Goal: Information Seeking & Learning: Learn about a topic

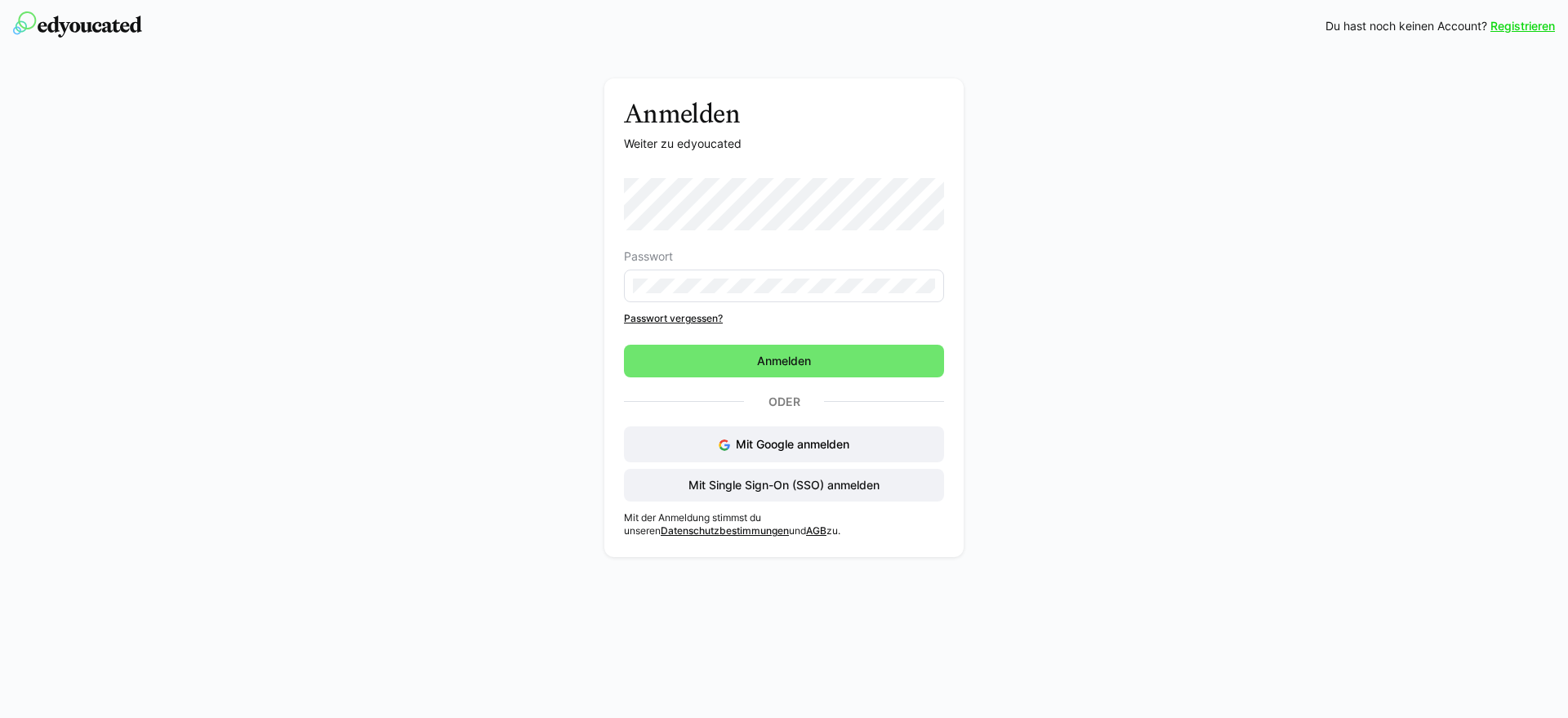
click at [153, 229] on div "Anmelden Weiter zu edyoucated Passwort Passwort vergessen? Anmelden Oder Mit Go…" at bounding box center [784, 309] width 1568 height 513
click at [783, 366] on span "Anmelden" at bounding box center [784, 360] width 59 height 16
click at [753, 371] on span "Anmelden" at bounding box center [784, 361] width 320 height 33
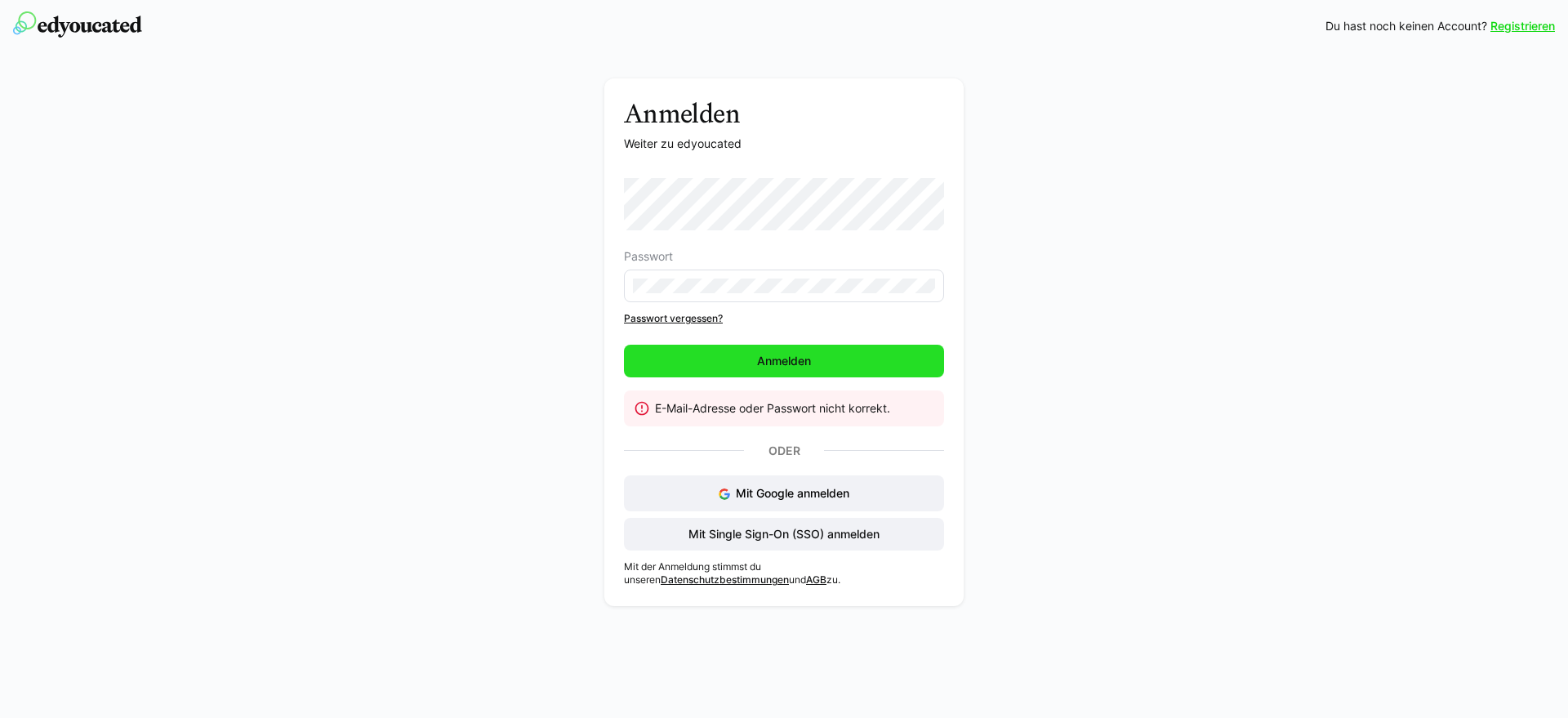
click at [771, 372] on span "Anmelden" at bounding box center [784, 361] width 320 height 33
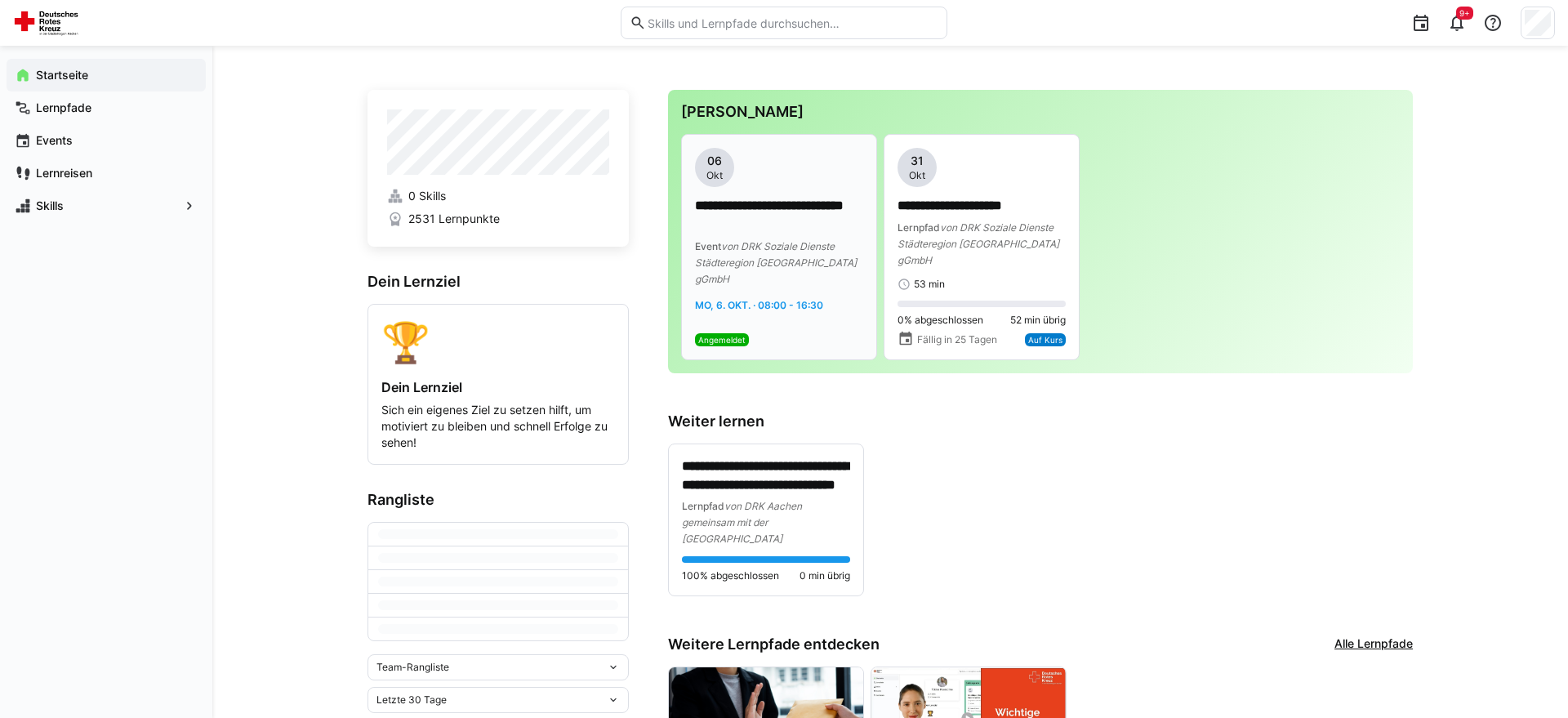
click at [804, 216] on p "**********" at bounding box center [779, 215] width 168 height 38
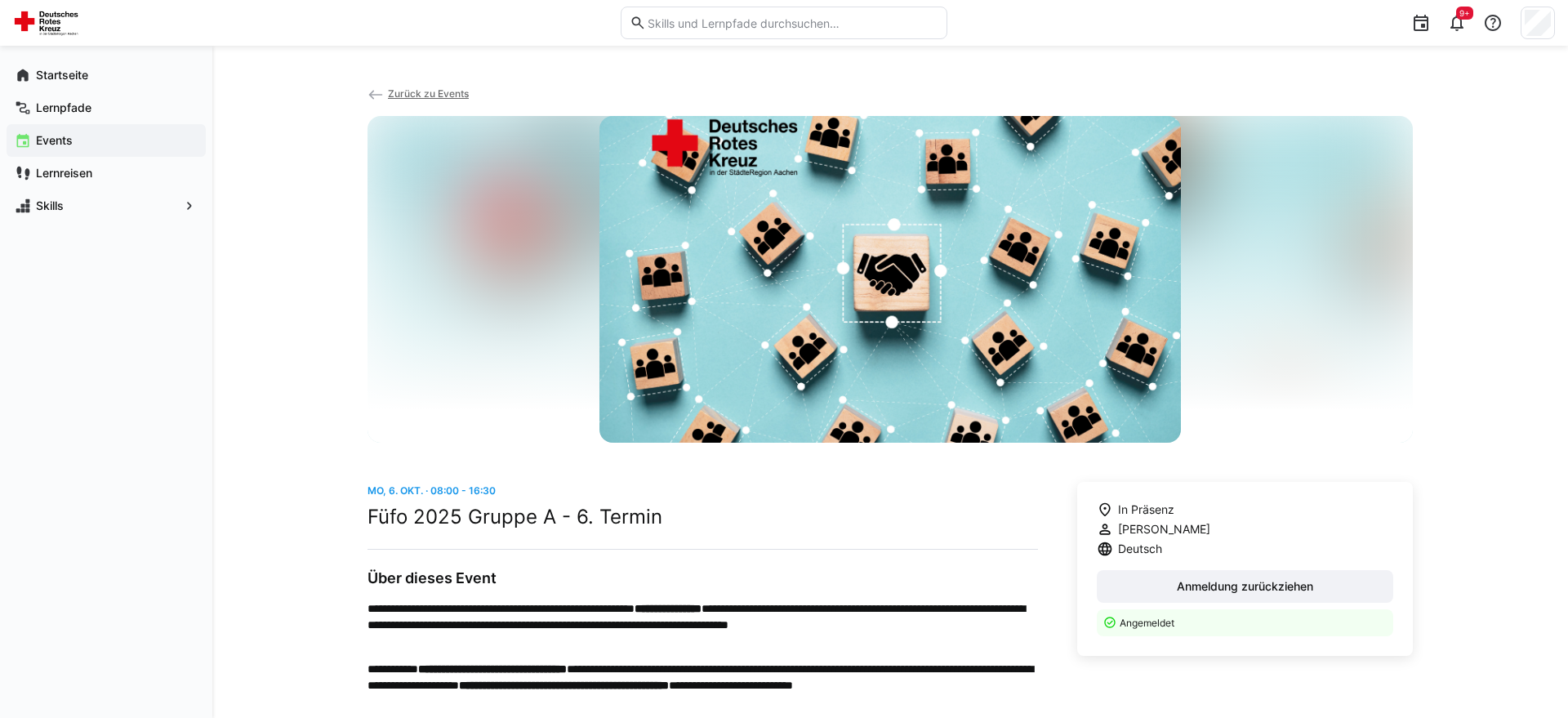
scroll to position [250, 0]
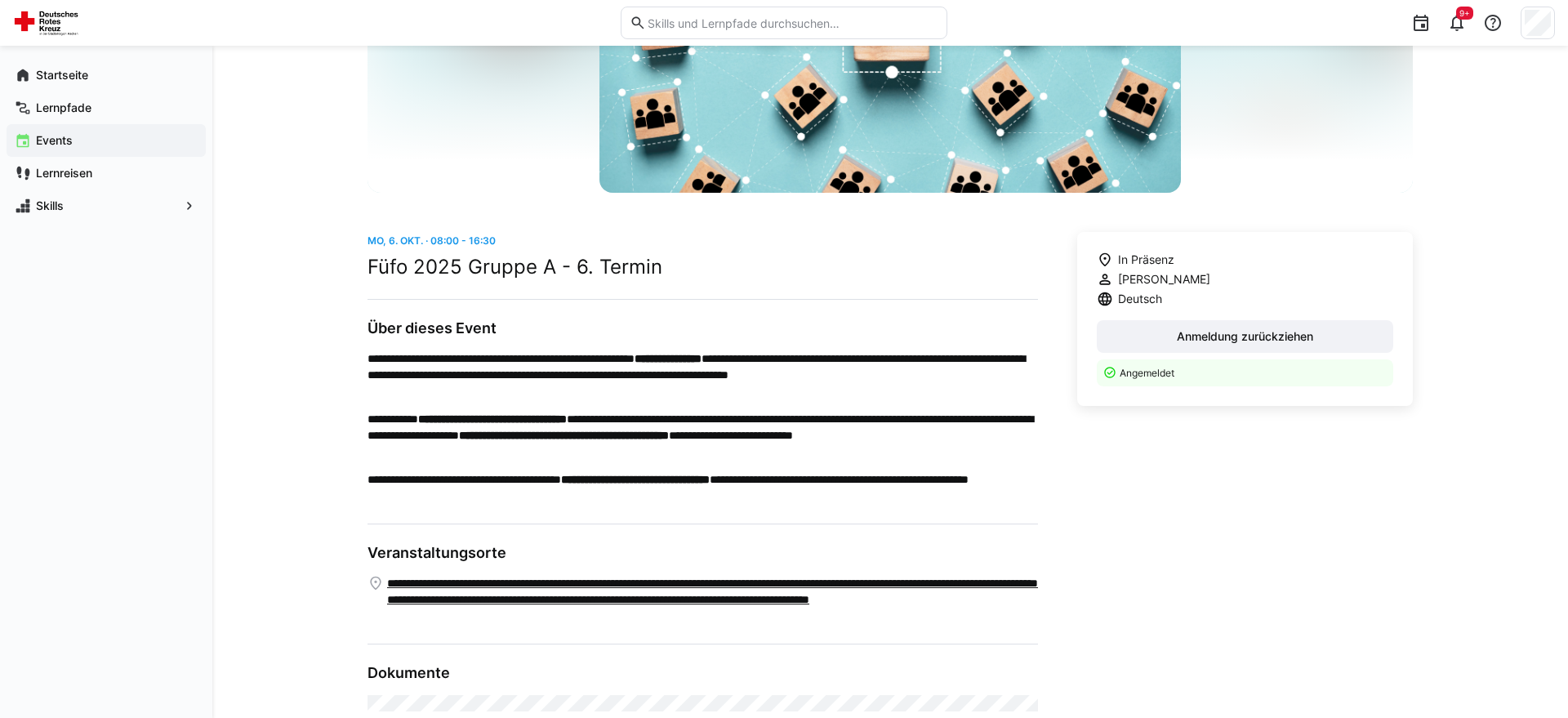
click at [0, 0] on app-navigation-label "Events" at bounding box center [0, 0] width 0 height 0
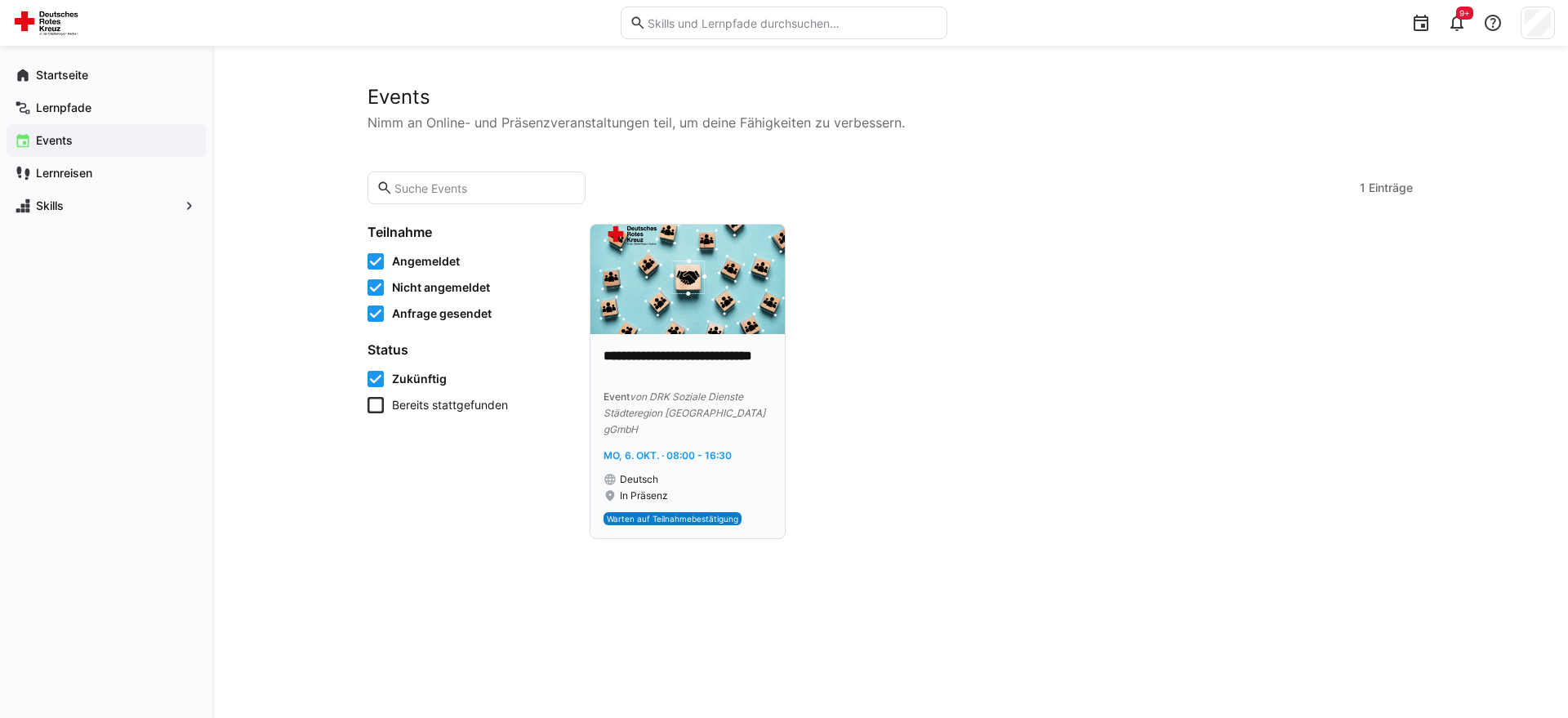
click at [715, 276] on img at bounding box center [688, 279] width 195 height 109
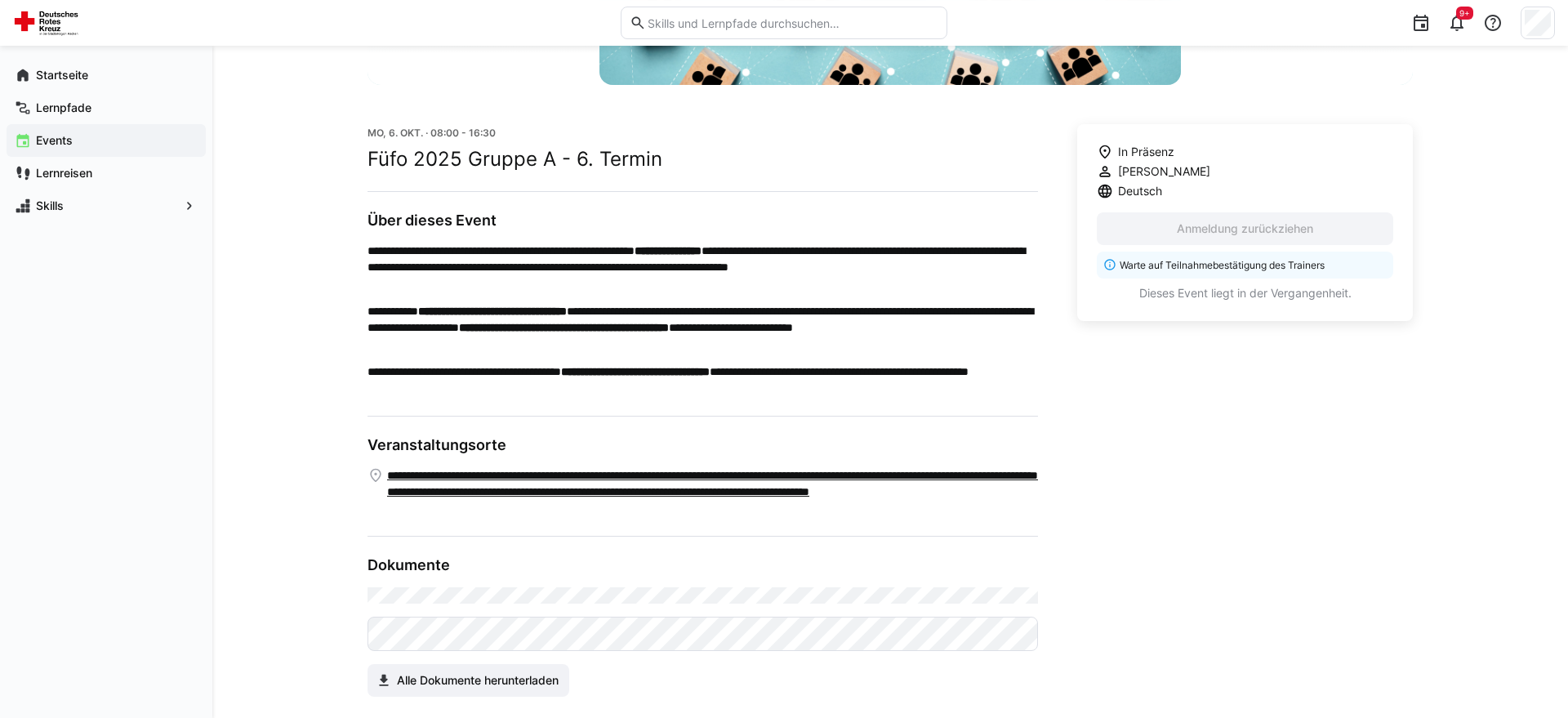
scroll to position [376, 0]
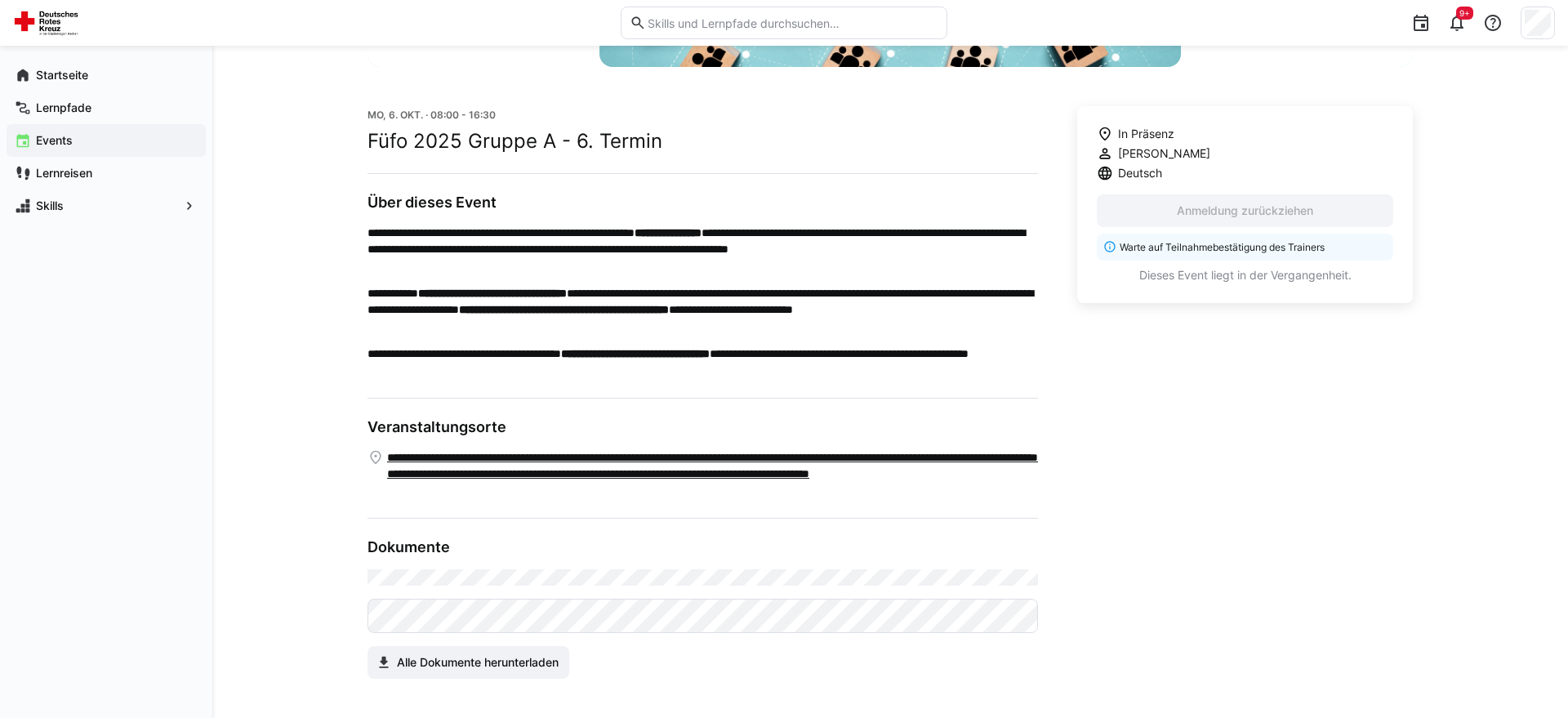
click at [100, 137] on span "Events" at bounding box center [115, 140] width 164 height 16
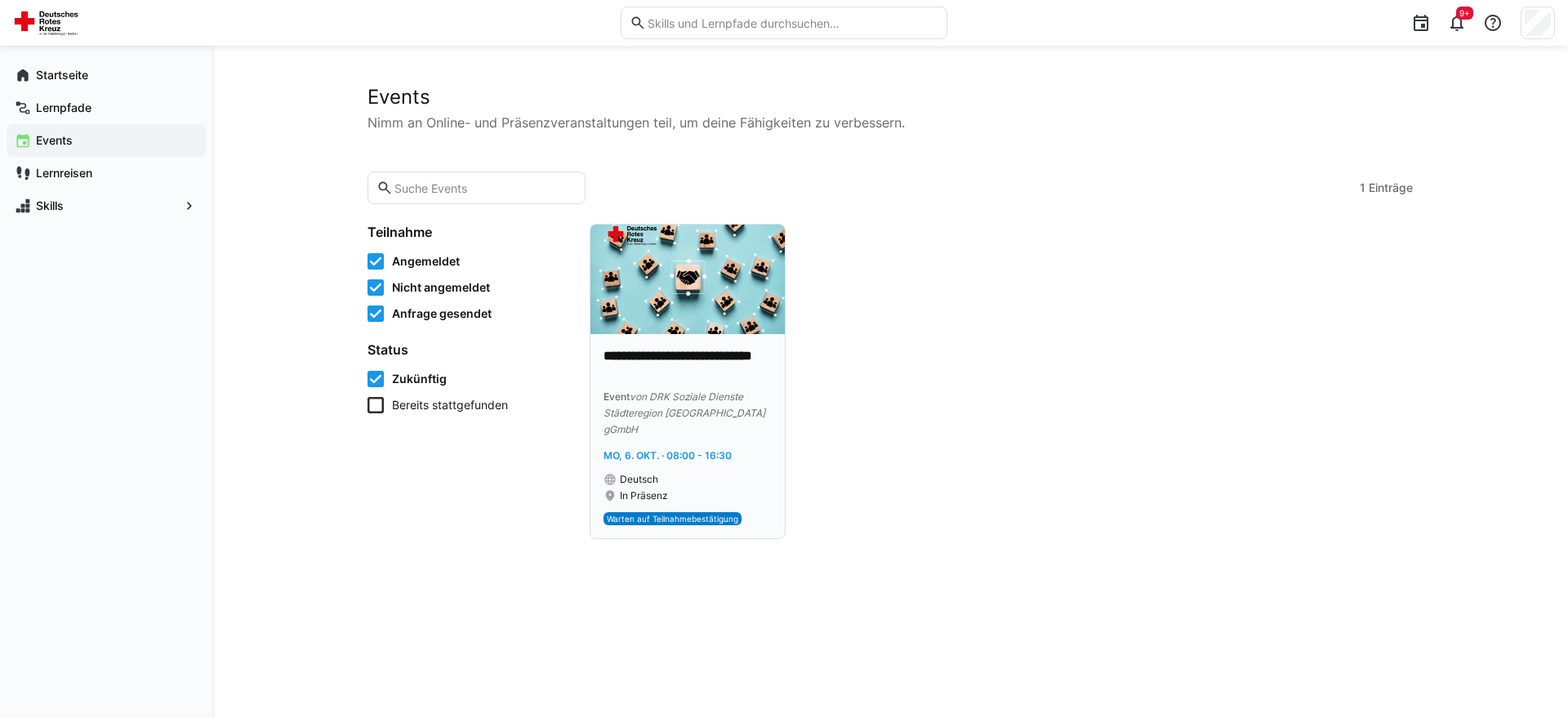
click at [692, 312] on img at bounding box center [688, 279] width 195 height 109
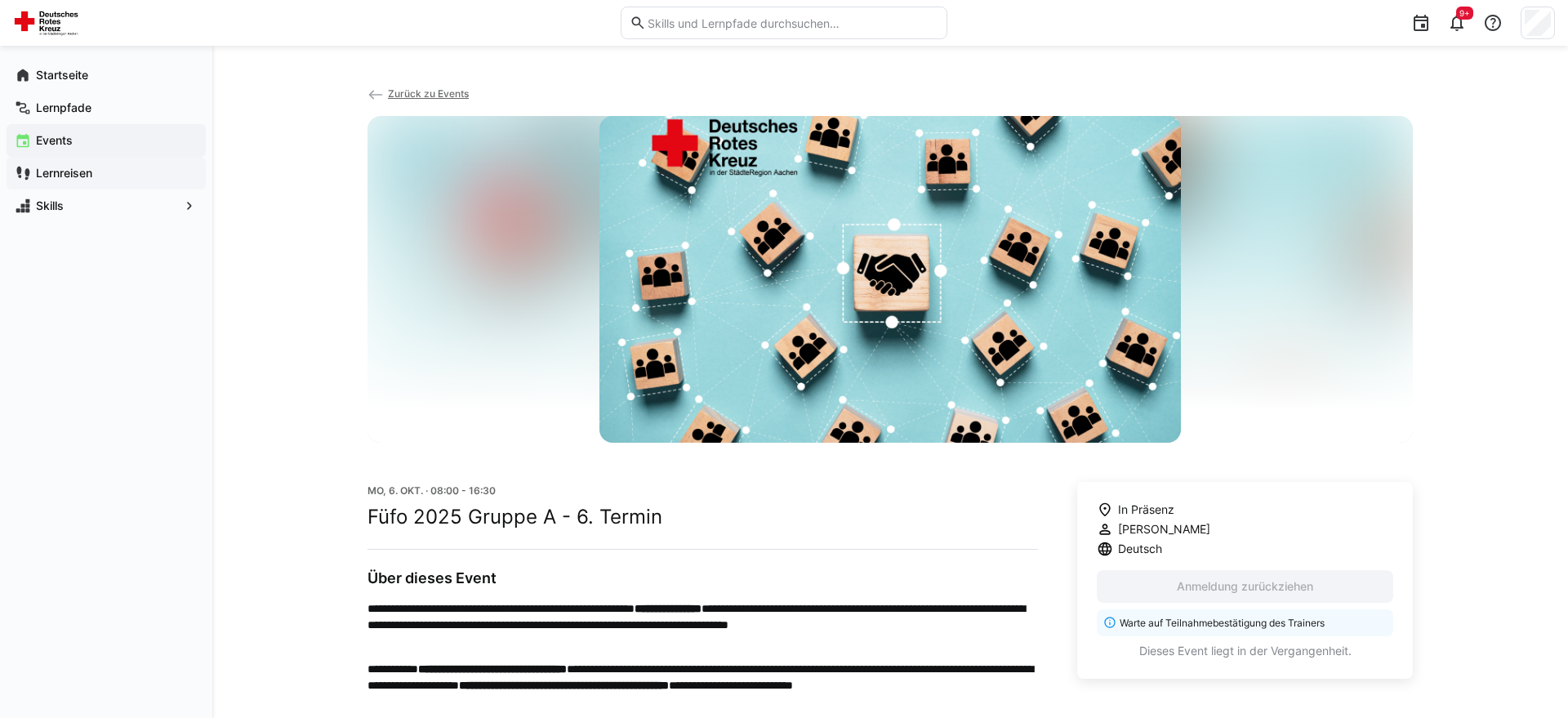
click at [96, 169] on span "Lernreisen" at bounding box center [115, 172] width 164 height 16
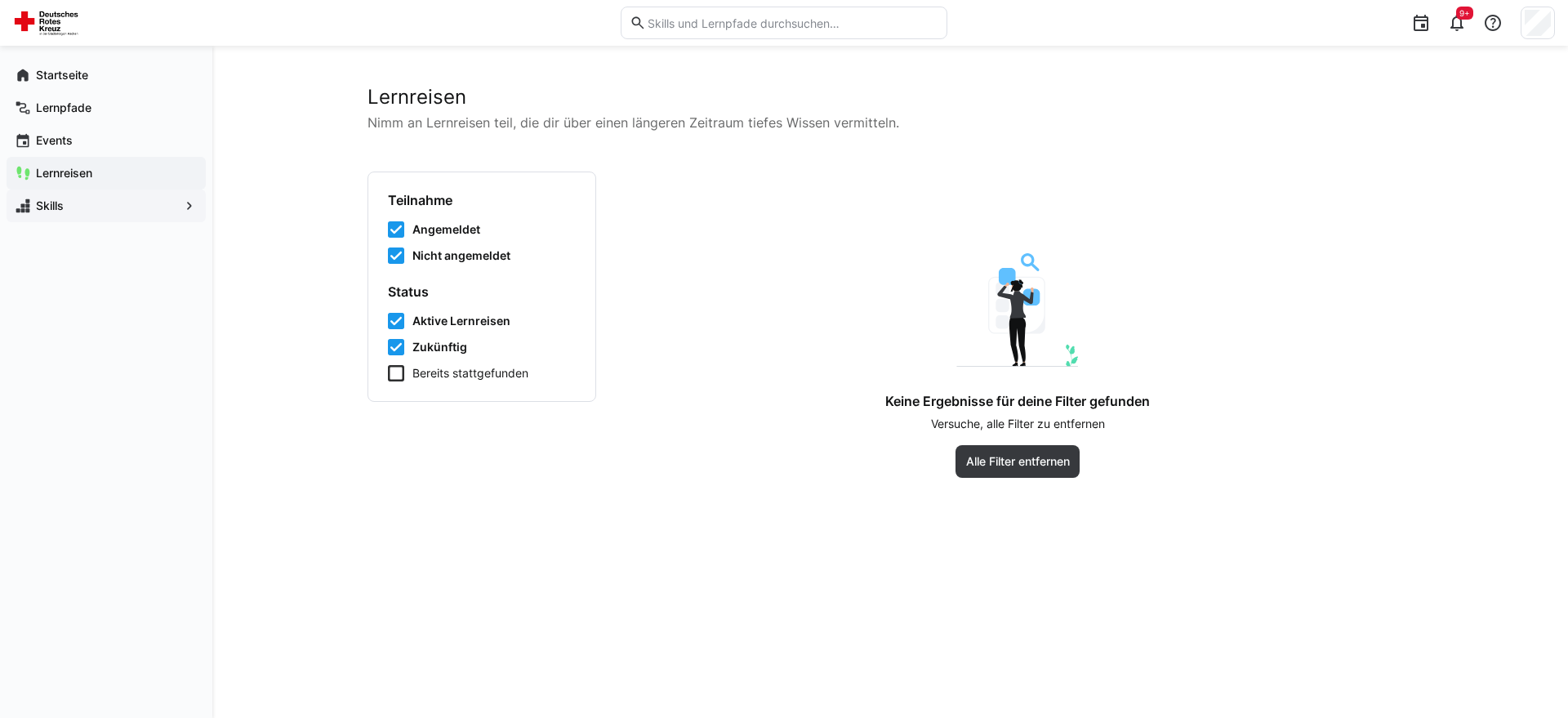
click at [81, 221] on div "Skills" at bounding box center [106, 206] width 199 height 33
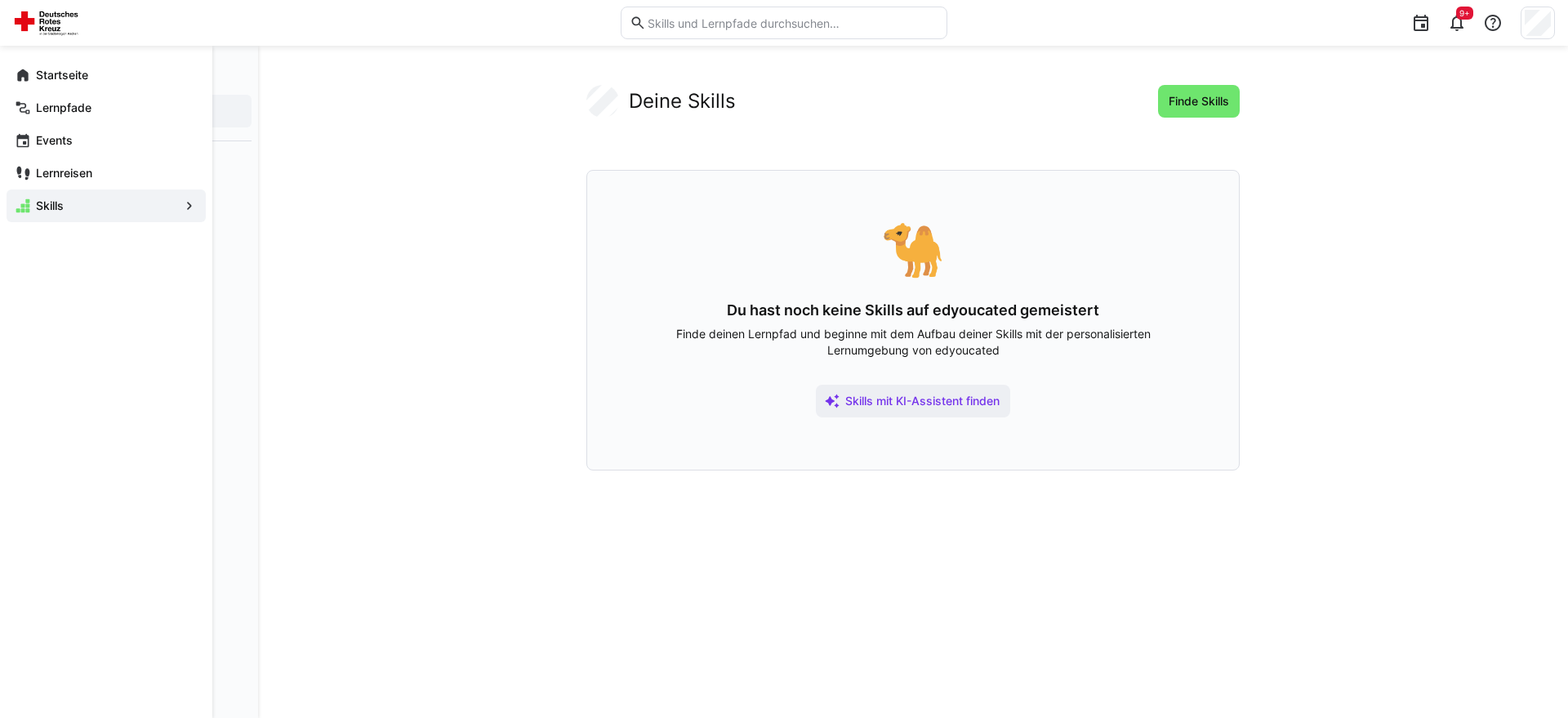
click at [78, 197] on div "Skills" at bounding box center [106, 206] width 199 height 33
click at [0, 0] on app-navigation-label "Lernpfade" at bounding box center [0, 0] width 0 height 0
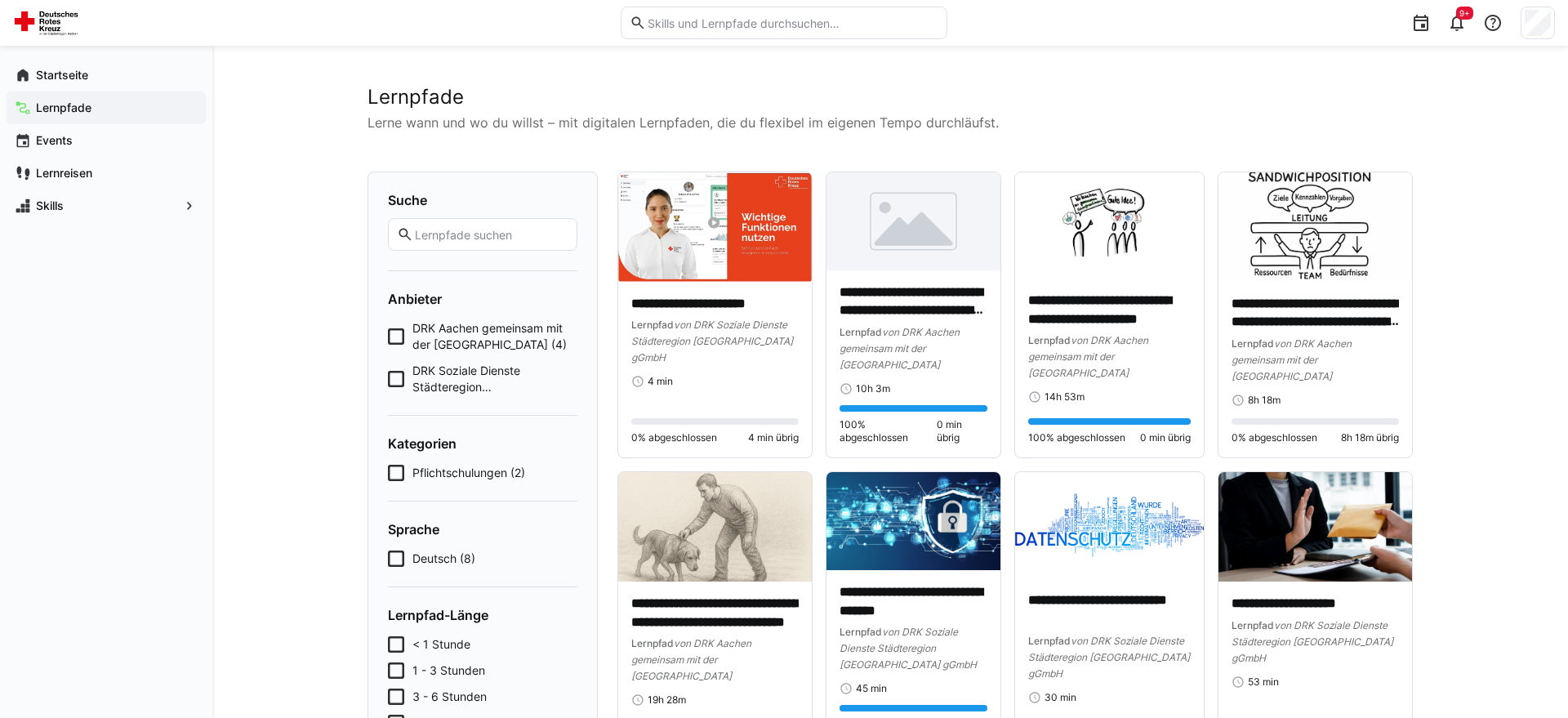
click at [1331, 159] on app-learning-paths-list "**********" at bounding box center [889, 455] width 1045 height 740
click at [1320, 198] on img at bounding box center [1315, 227] width 194 height 109
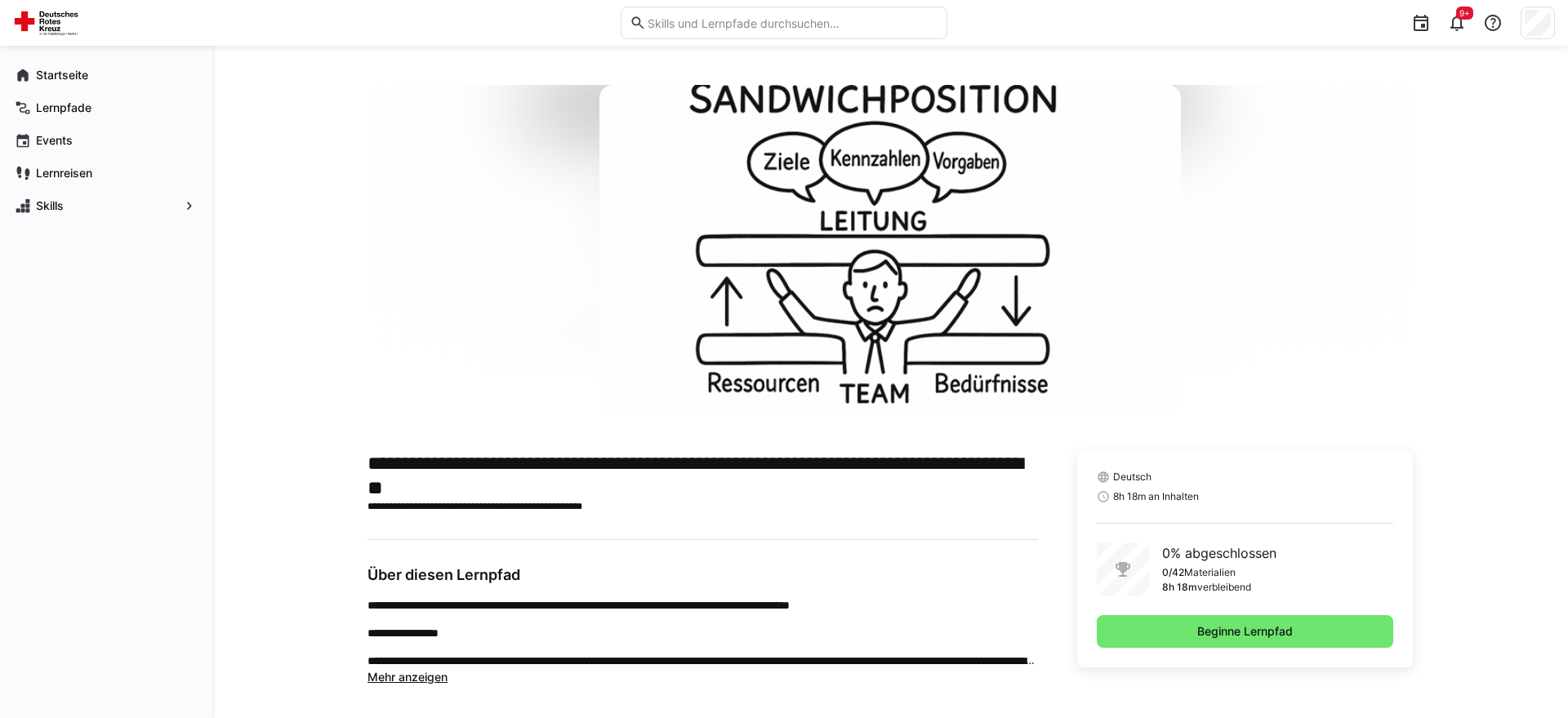
scroll to position [7, 0]
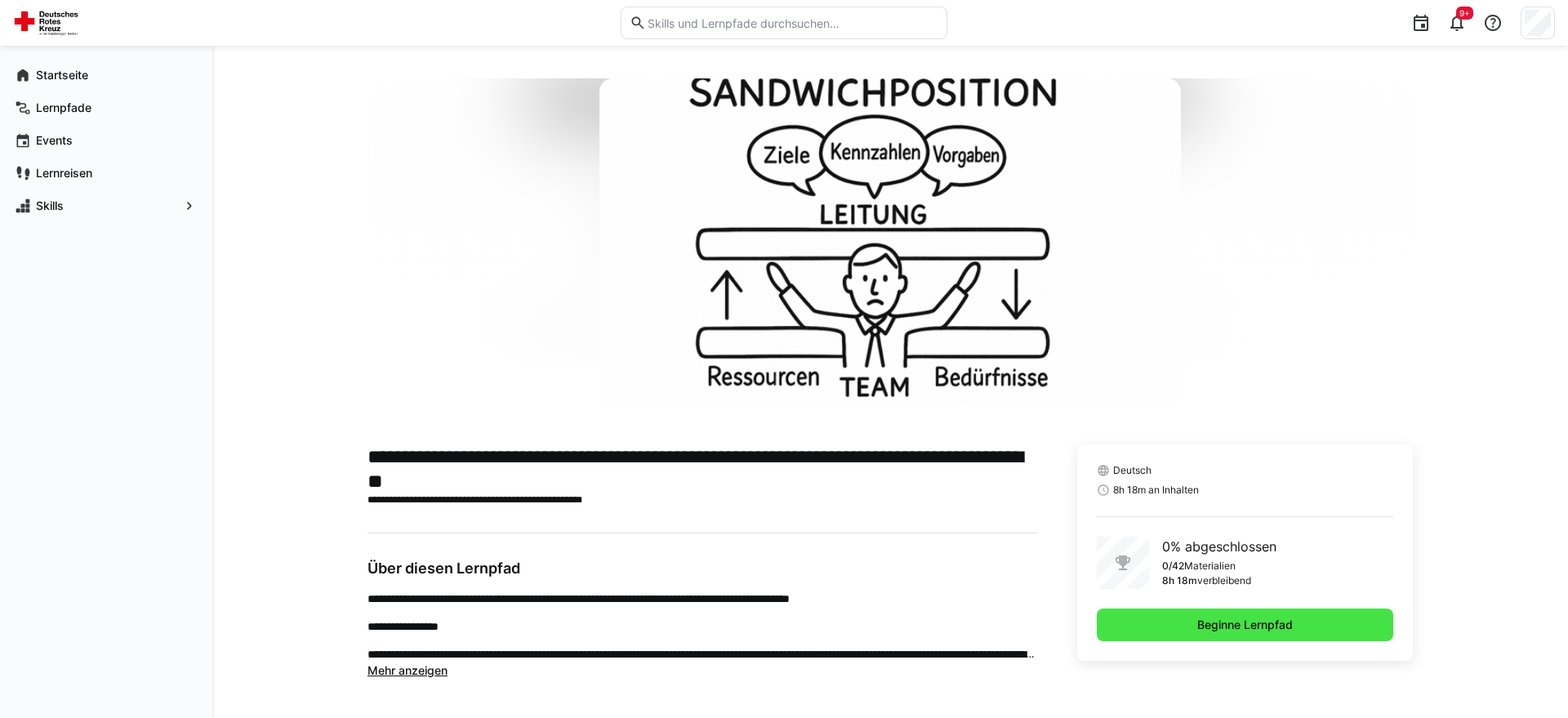
click at [1271, 614] on span "Beginne Lernpfad" at bounding box center [1245, 625] width 296 height 33
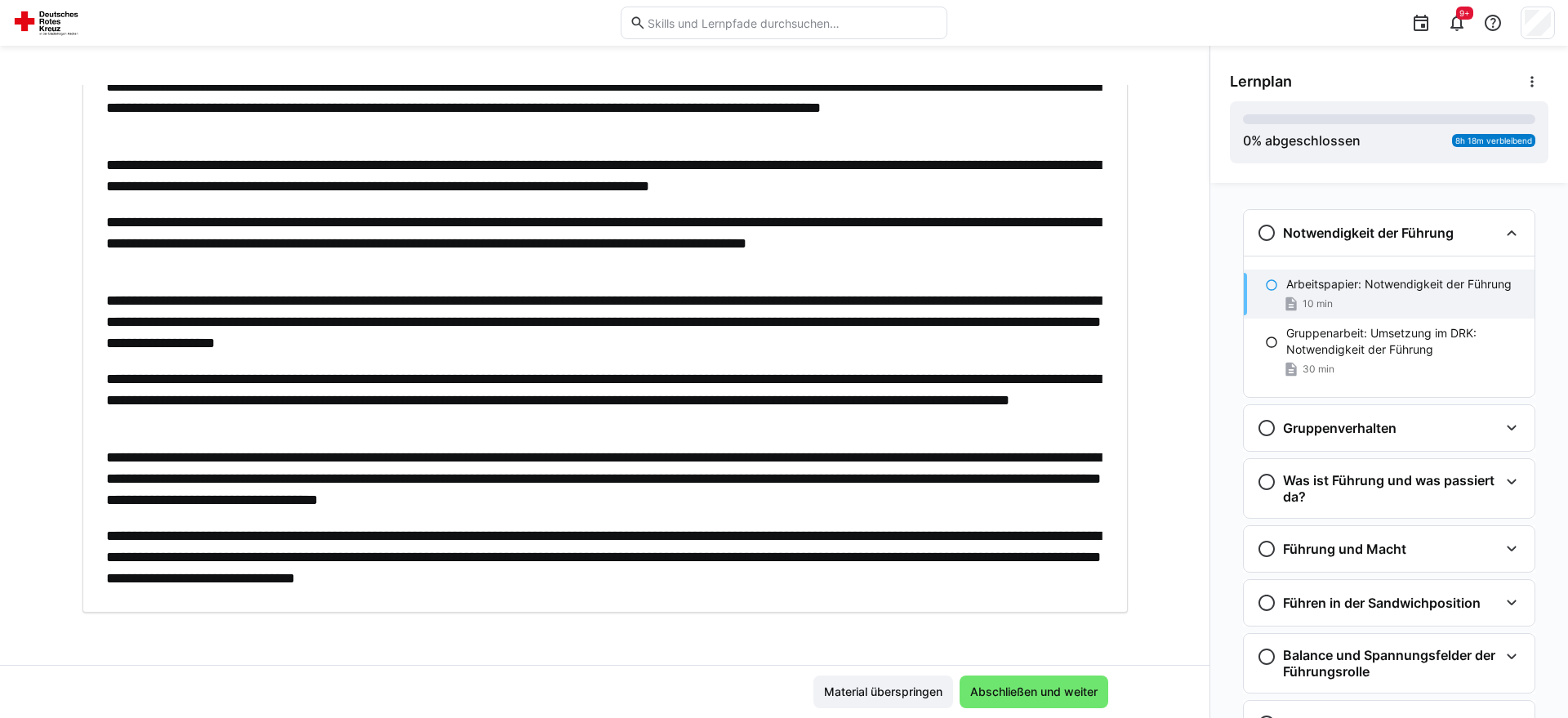
scroll to position [82, 0]
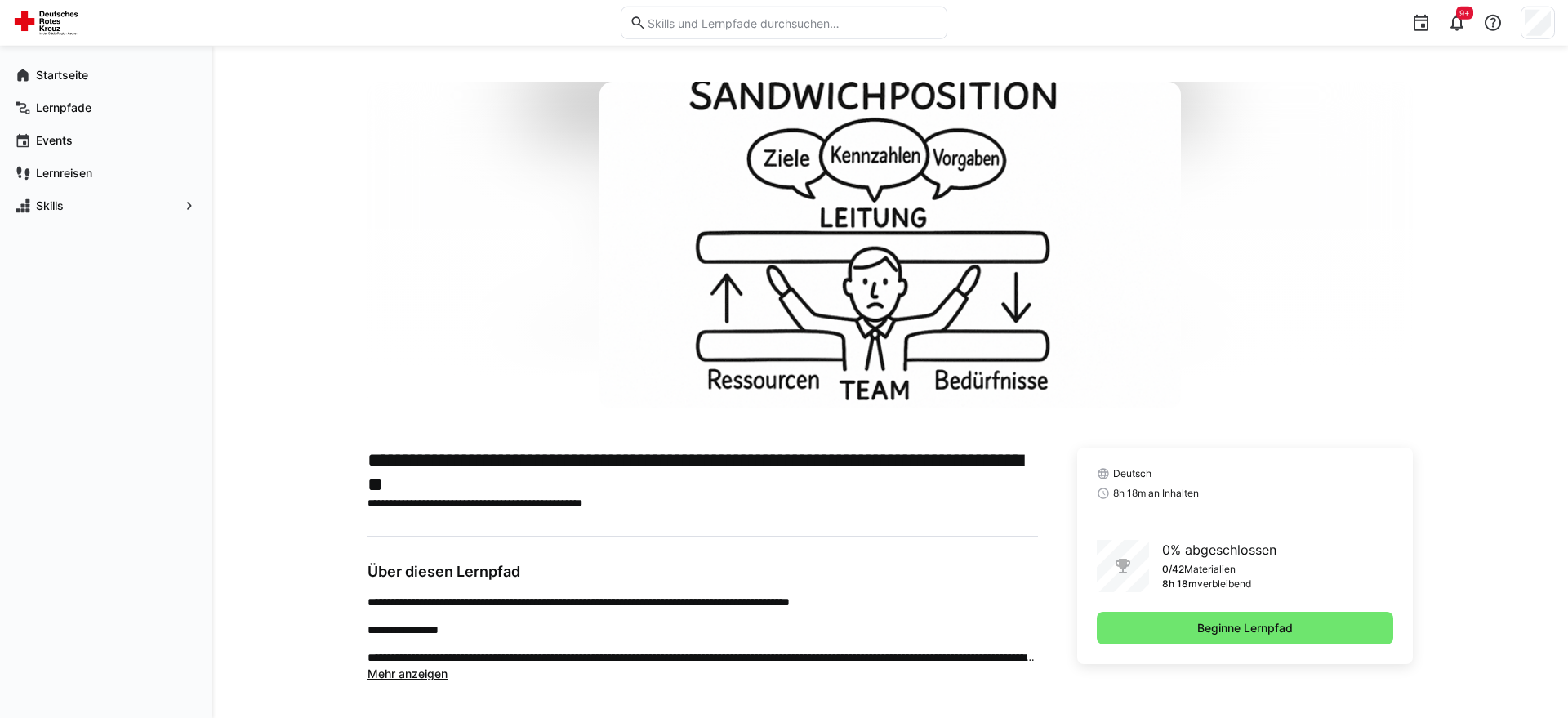
scroll to position [7, 0]
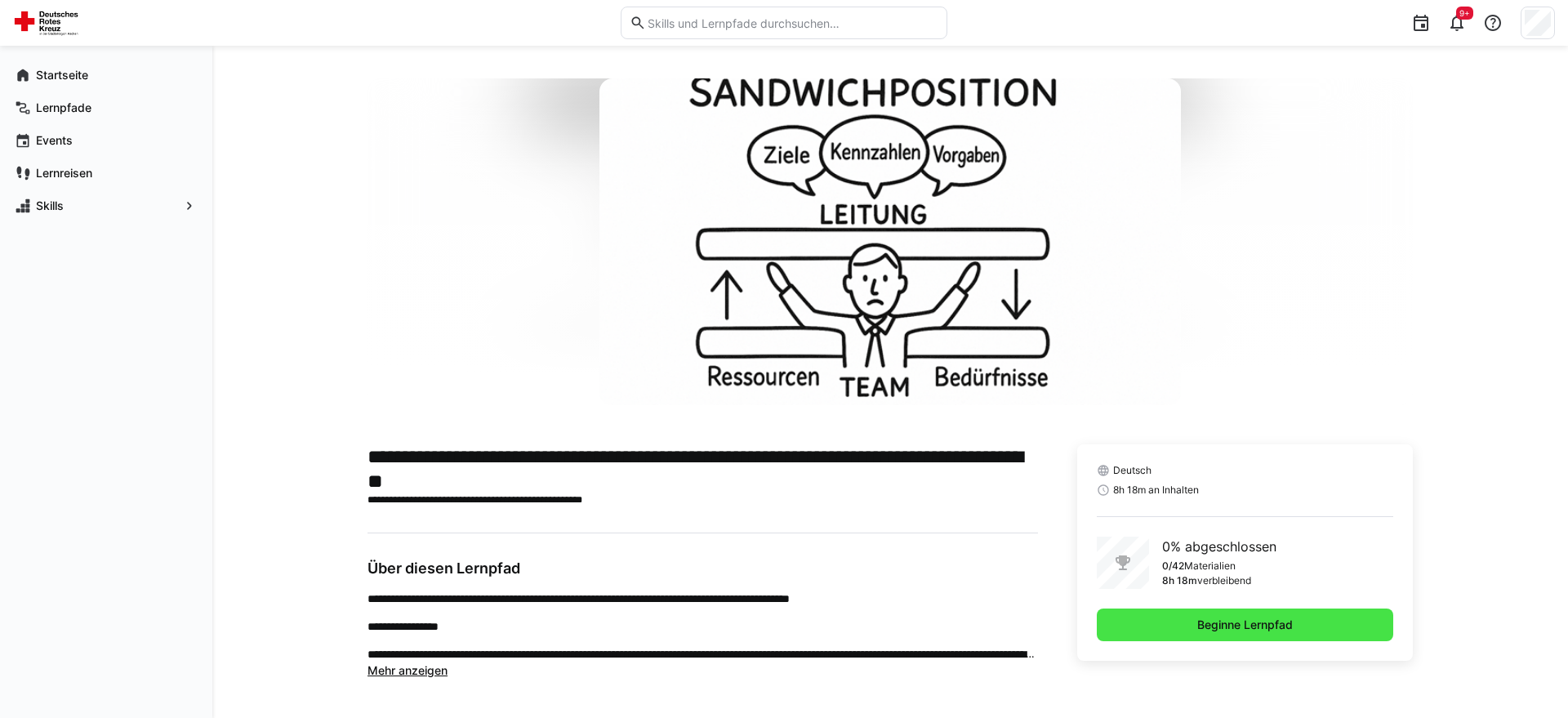
click at [1225, 631] on span "Beginne Lernpfad" at bounding box center [1245, 625] width 101 height 16
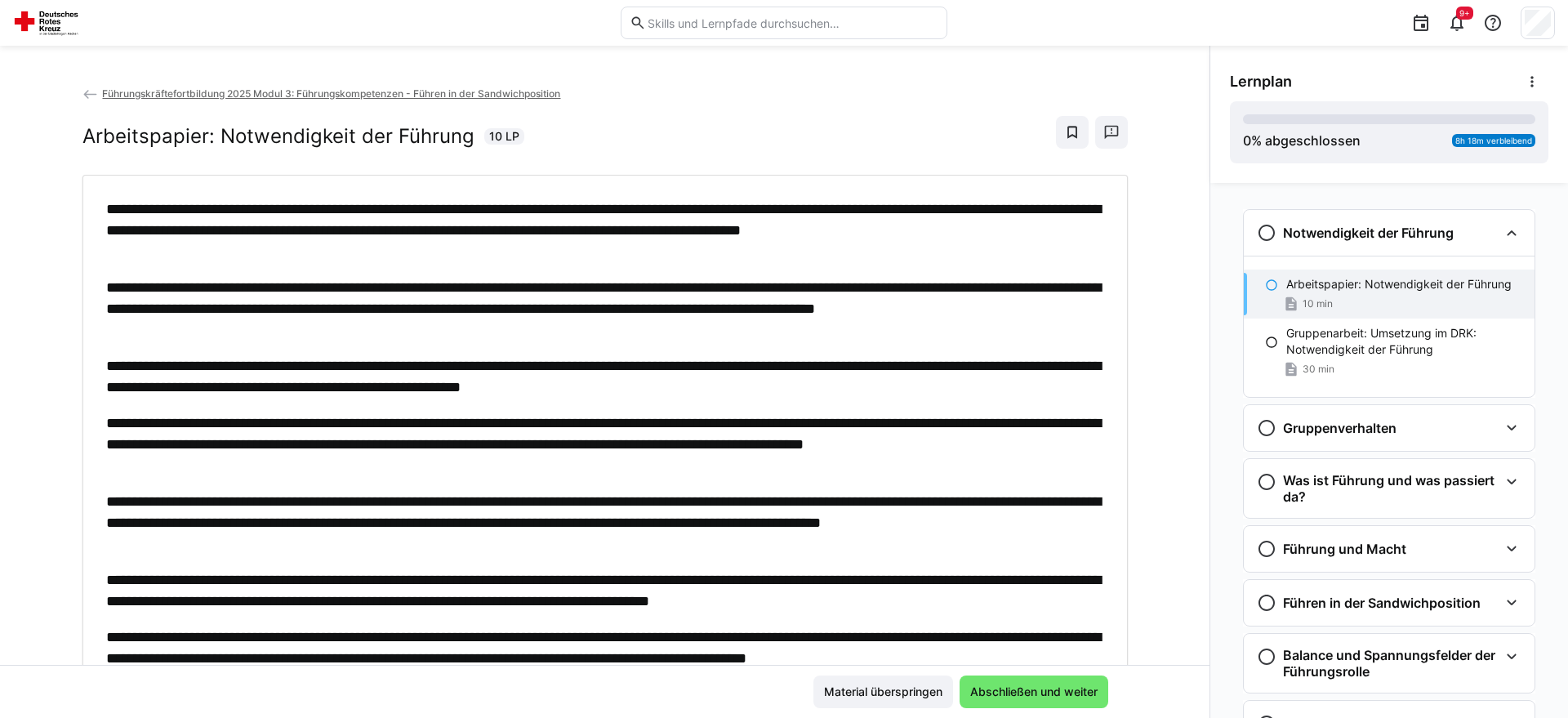
scroll to position [82, 0]
